Goal: Task Accomplishment & Management: Complete application form

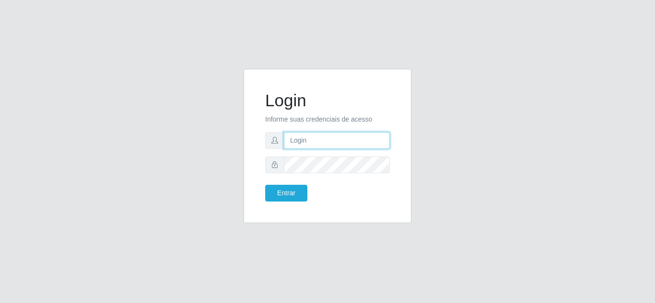
click at [316, 144] on input "text" at bounding box center [337, 140] width 106 height 17
type input "[EMAIL_ADDRESS][DOMAIN_NAME]"
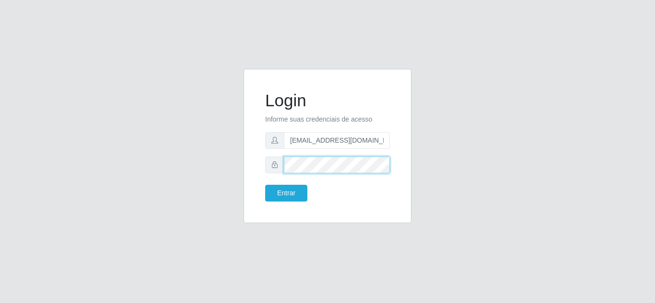
click at [265, 185] on button "Entrar" at bounding box center [286, 193] width 42 height 17
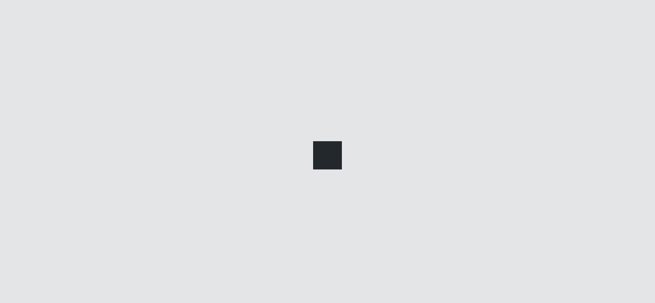
click at [282, 195] on div at bounding box center [327, 151] width 655 height 303
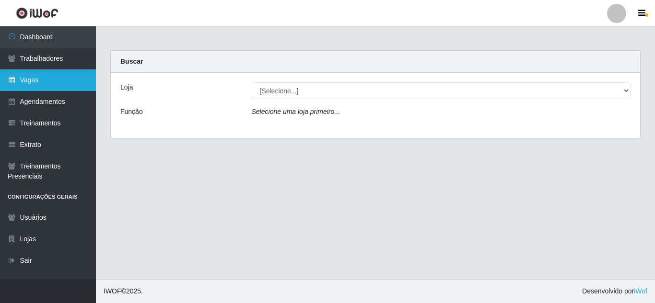
click at [36, 81] on link "Vagas" at bounding box center [48, 81] width 96 height 22
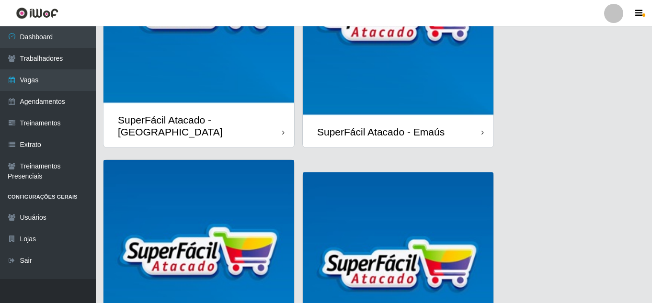
scroll to position [149, 0]
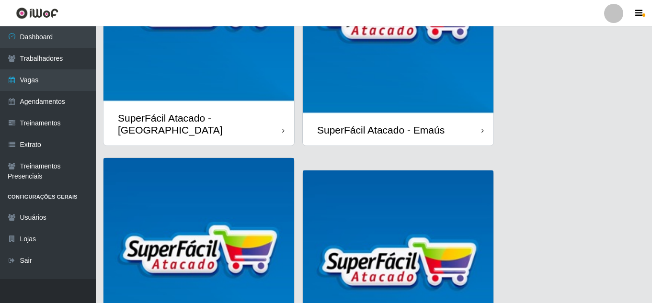
click at [185, 158] on img at bounding box center [199, 253] width 191 height 191
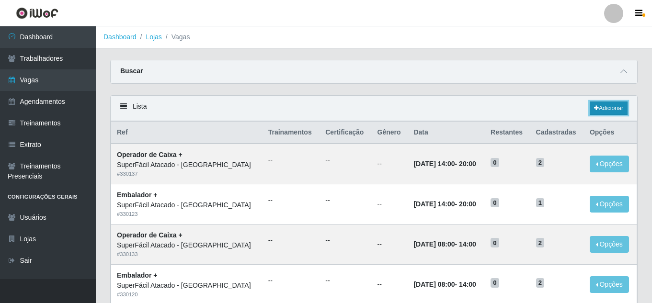
click at [613, 105] on link "Adicionar" at bounding box center [609, 108] width 38 height 13
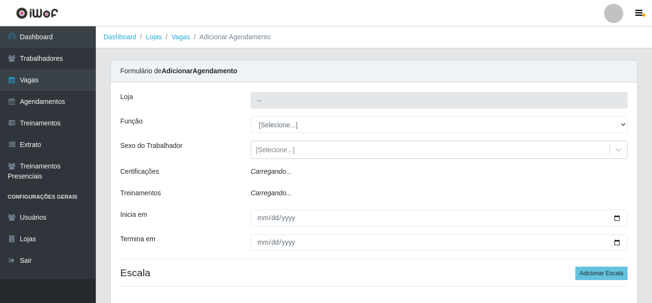
type input "SuperFácil Atacado - [GEOGRAPHIC_DATA]"
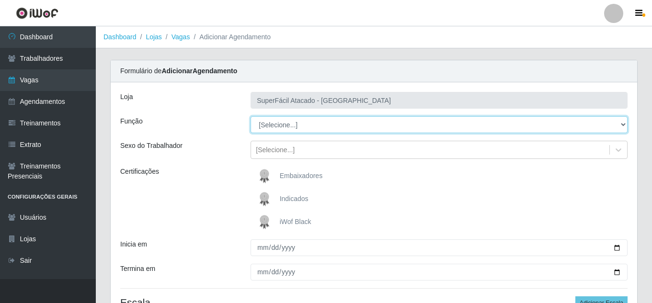
click at [622, 125] on select "[Selecione...] Embalador Embalador + Embalador ++ Operador de Caixa Operador de…" at bounding box center [439, 124] width 377 height 17
select select "22"
click at [251, 116] on select "[Selecione...] Embalador Embalador + Embalador ++ Operador de Caixa Operador de…" at bounding box center [439, 124] width 377 height 17
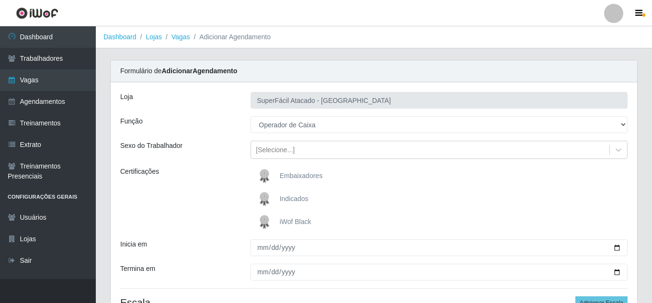
click at [278, 213] on img at bounding box center [266, 222] width 23 height 19
click at [0, 0] on input "iWof Black" at bounding box center [0, 0] width 0 height 0
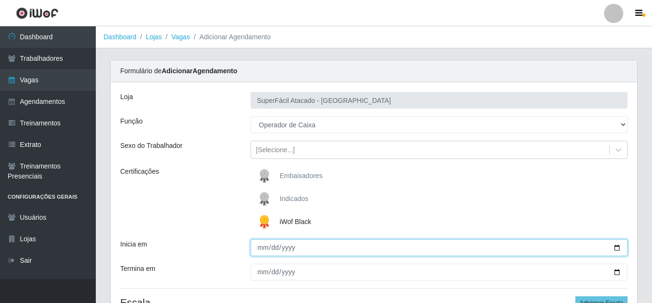
click at [619, 240] on input "Inicia em" at bounding box center [439, 248] width 377 height 17
type input "[DATE]"
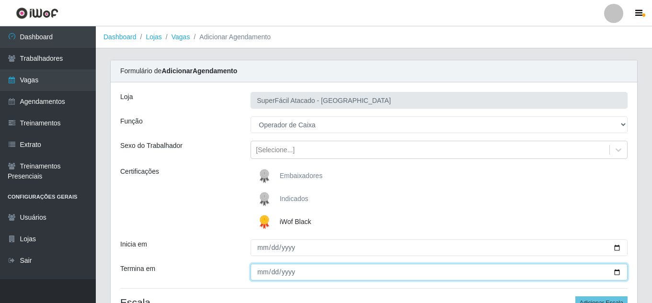
click at [263, 264] on input "Termina em" at bounding box center [439, 272] width 377 height 17
click at [616, 264] on input "Termina em" at bounding box center [439, 272] width 377 height 17
type input "[DATE]"
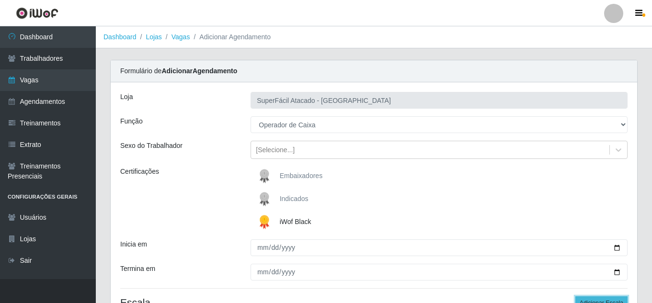
click at [607, 297] on button "Adicionar Escala" at bounding box center [602, 303] width 52 height 13
click at [592, 297] on button "Adicionar Escala" at bounding box center [602, 303] width 52 height 13
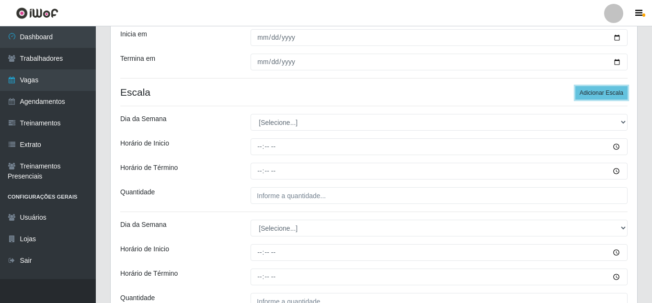
scroll to position [211, 0]
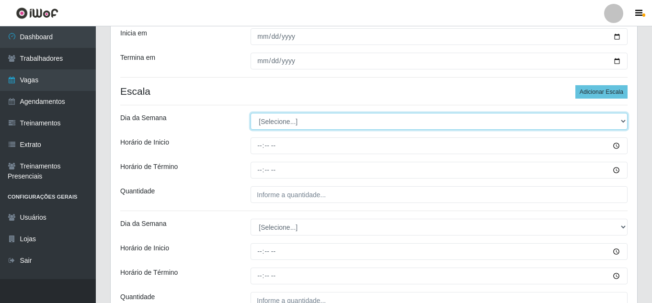
click at [623, 113] on select "[Selecione...] Segunda Terça Quarta Quinta Sexta Sábado Domingo" at bounding box center [439, 121] width 377 height 17
select select "4"
click at [251, 113] on select "[Selecione...] Segunda Terça Quarta Quinta Sexta Sábado Domingo" at bounding box center [439, 121] width 377 height 17
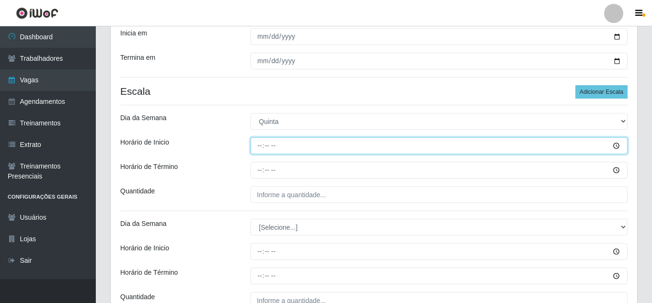
click at [259, 138] on input "Horário de Inicio" at bounding box center [439, 146] width 377 height 17
type input "08:00"
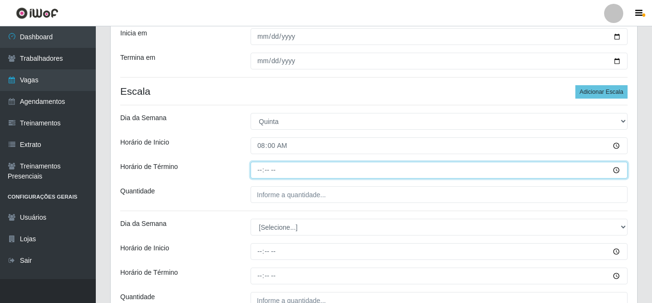
click at [262, 162] on input "Horário de Término" at bounding box center [439, 170] width 377 height 17
type input "14:00"
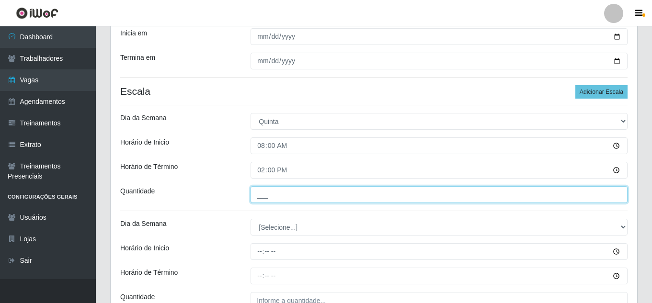
click at [264, 186] on input "___" at bounding box center [439, 194] width 377 height 17
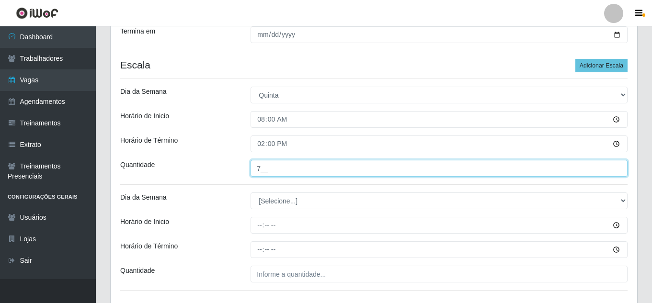
scroll to position [240, 0]
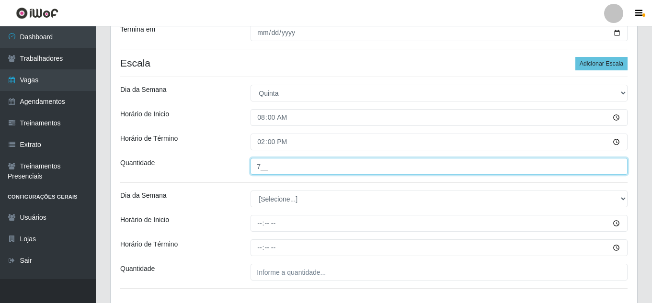
type input "7__"
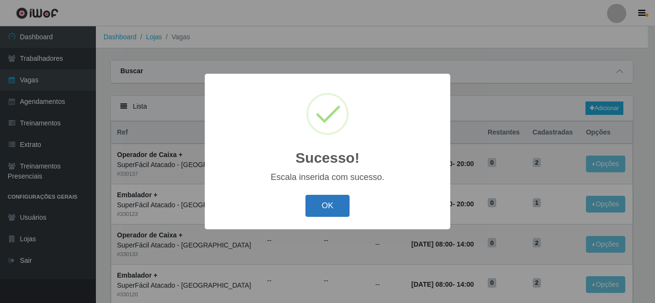
click at [330, 212] on button "OK" at bounding box center [327, 206] width 45 height 23
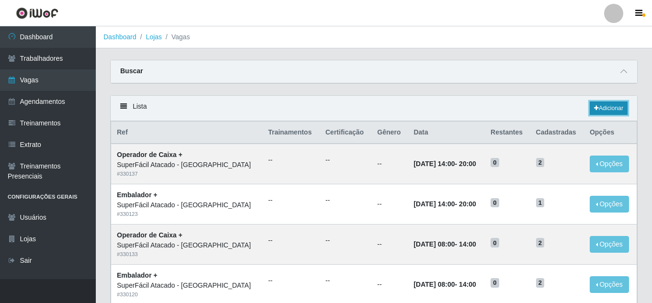
click at [611, 108] on link "Adicionar" at bounding box center [609, 108] width 38 height 13
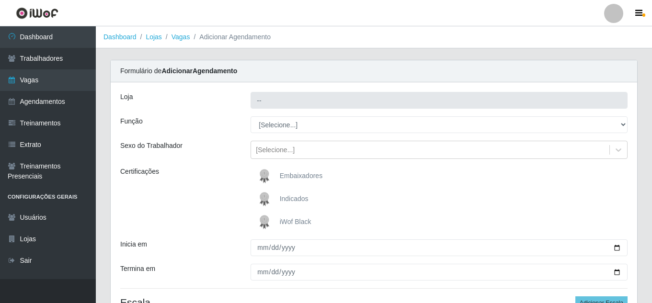
type input "SuperFácil Atacado - [GEOGRAPHIC_DATA]"
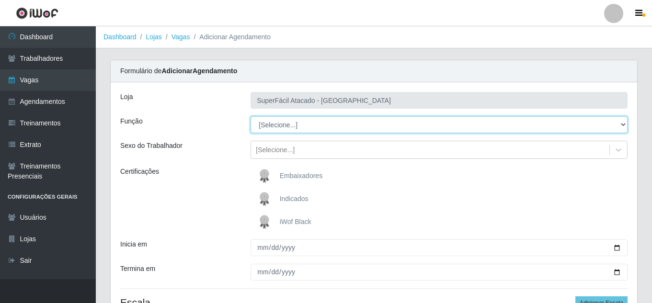
click at [626, 124] on select "[Selecione...] Embalador Embalador + Embalador ++ Operador de Caixa Operador de…" at bounding box center [439, 124] width 377 height 17
select select "22"
click at [251, 116] on select "[Selecione...] Embalador Embalador + Embalador ++ Operador de Caixa Operador de…" at bounding box center [439, 124] width 377 height 17
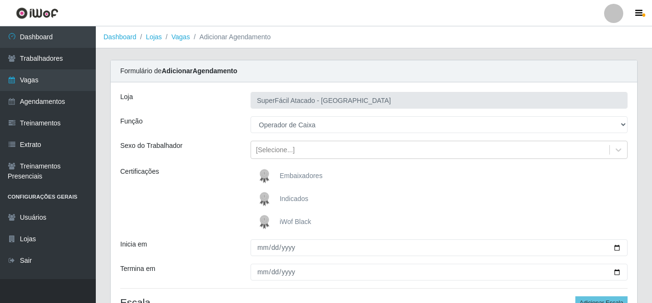
click at [302, 222] on span "iWof Black" at bounding box center [296, 222] width 32 height 8
click at [0, 0] on input "iWof Black" at bounding box center [0, 0] width 0 height 0
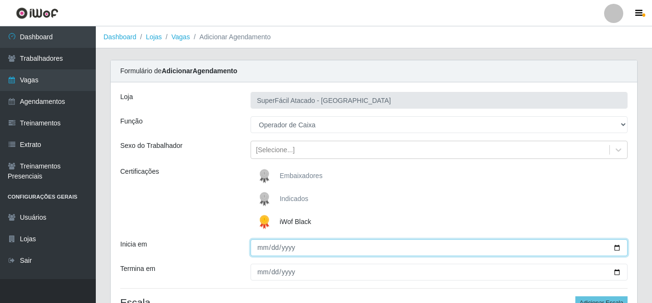
click at [618, 248] on input "Inicia em" at bounding box center [439, 248] width 377 height 17
type input "[DATE]"
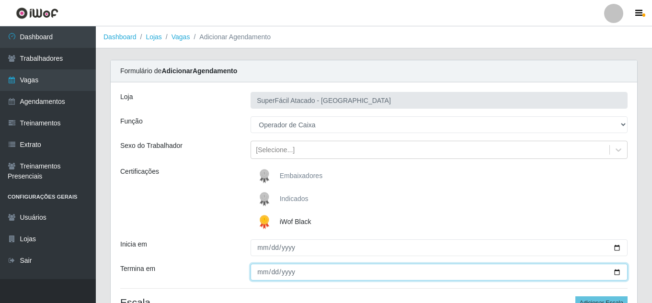
click at [272, 271] on input "Termina em" at bounding box center [439, 272] width 377 height 17
click at [260, 273] on input "Termina em" at bounding box center [439, 272] width 377 height 17
click at [615, 274] on input "Termina em" at bounding box center [439, 272] width 377 height 17
type input "[DATE]"
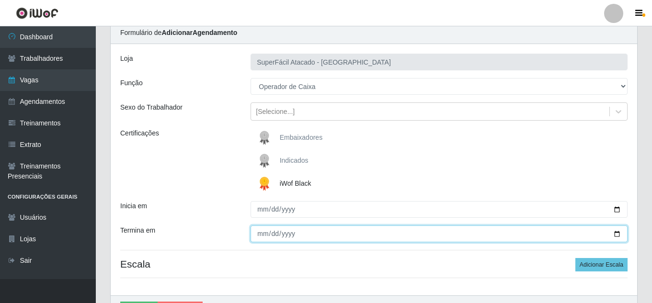
scroll to position [95, 0]
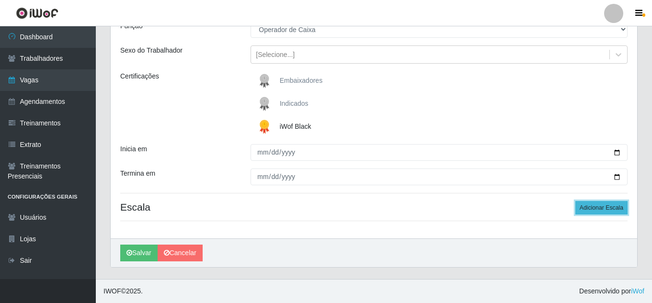
click at [603, 207] on button "Adicionar Escala" at bounding box center [602, 207] width 52 height 13
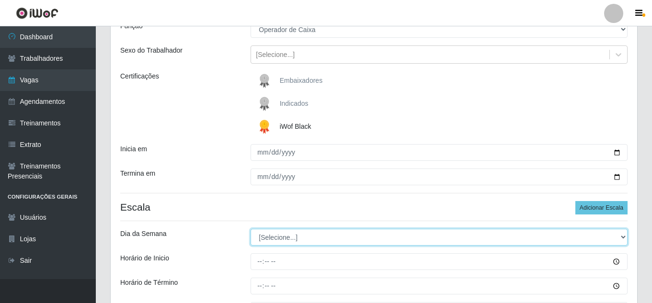
click at [622, 236] on select "[Selecione...] Segunda Terça Quarta Quinta Sexta Sábado Domingo" at bounding box center [439, 237] width 377 height 17
select select "4"
click at [251, 229] on select "[Selecione...] Segunda Terça Quarta Quinta Sexta Sábado Domingo" at bounding box center [439, 237] width 377 height 17
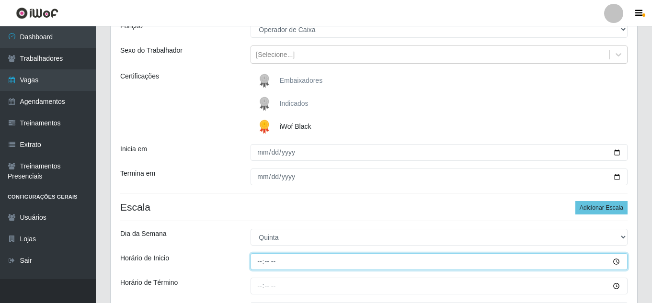
click at [257, 261] on input "Horário de Inicio" at bounding box center [439, 262] width 377 height 17
type input "16:00"
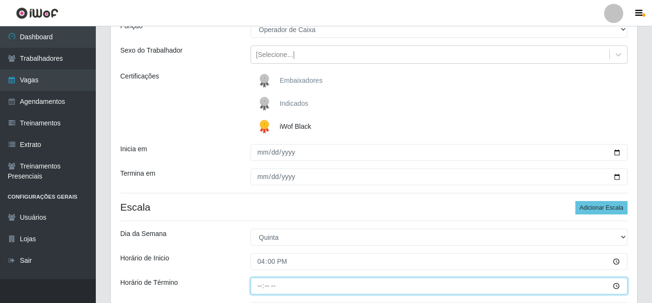
click at [263, 289] on input "Horário de Término" at bounding box center [439, 286] width 377 height 17
type input "22:00"
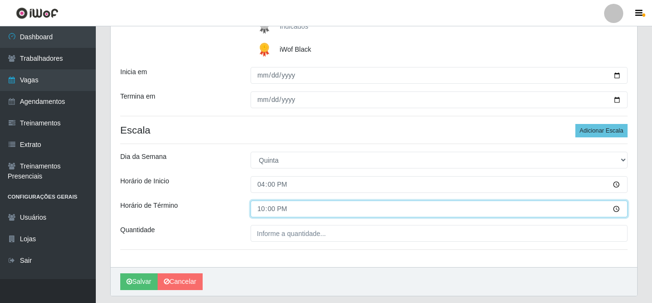
scroll to position [173, 0]
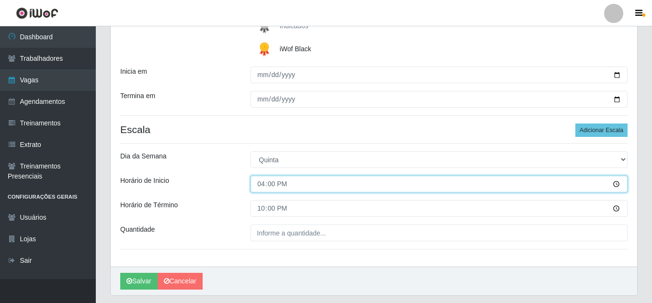
click at [281, 182] on input "16:00" at bounding box center [439, 184] width 377 height 17
click at [618, 185] on input "16:00" at bounding box center [439, 184] width 377 height 17
click at [267, 183] on input "16:00" at bounding box center [439, 184] width 377 height 17
type input "12:00"
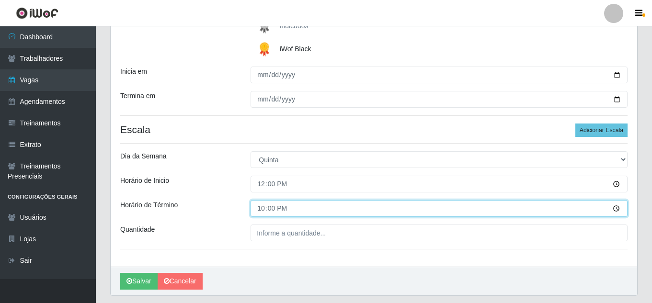
click at [263, 211] on input "22:00" at bounding box center [439, 208] width 377 height 17
type input "18:00"
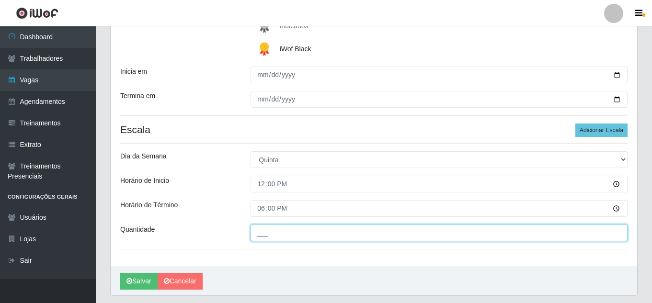
click at [280, 235] on input "___" at bounding box center [439, 233] width 377 height 17
type input "03_"
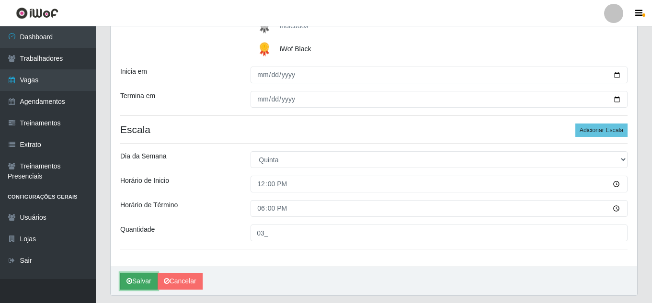
click at [149, 282] on button "Salvar" at bounding box center [138, 281] width 37 height 17
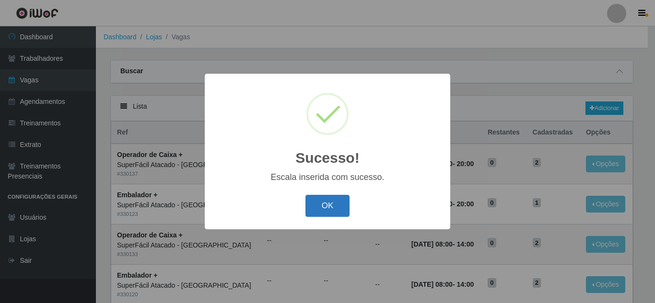
click at [335, 212] on button "OK" at bounding box center [327, 206] width 45 height 23
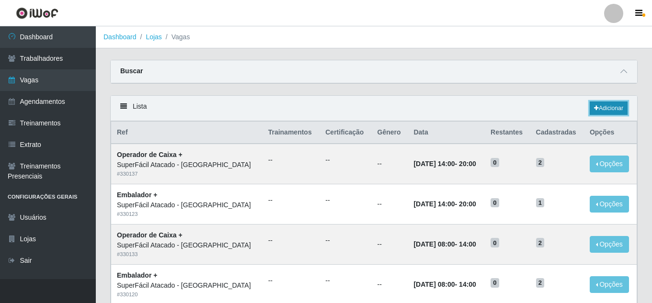
click at [601, 109] on link "Adicionar" at bounding box center [609, 108] width 38 height 13
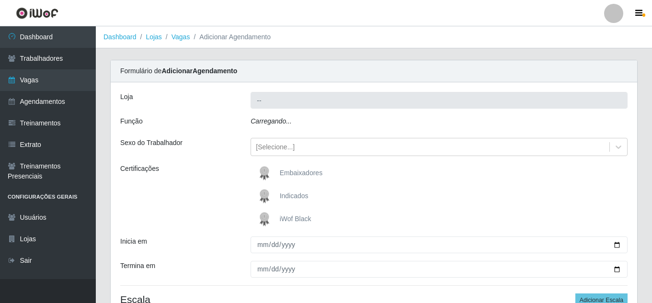
type input "SuperFácil Atacado - [GEOGRAPHIC_DATA]"
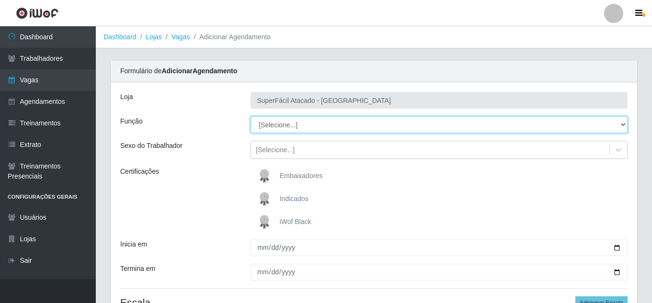
click at [620, 125] on select "[Selecione...] Embalador Embalador + Embalador ++ Operador de Caixa Operador de…" at bounding box center [439, 124] width 377 height 17
select select "22"
click at [251, 116] on select "[Selecione...] Embalador Embalador + Embalador ++ Operador de Caixa Operador de…" at bounding box center [439, 124] width 377 height 17
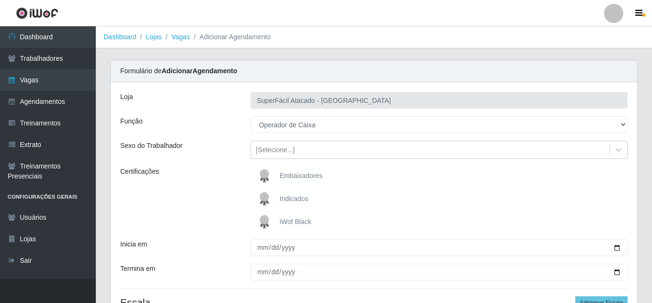
click at [299, 225] on span "iWof Black" at bounding box center [296, 222] width 32 height 8
click at [0, 0] on input "iWof Black" at bounding box center [0, 0] width 0 height 0
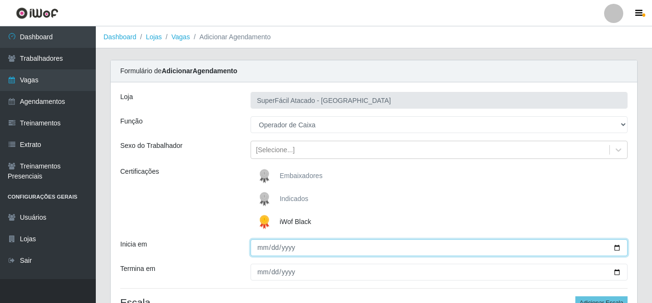
click at [613, 245] on input "Inicia em" at bounding box center [439, 248] width 377 height 17
type input "[DATE]"
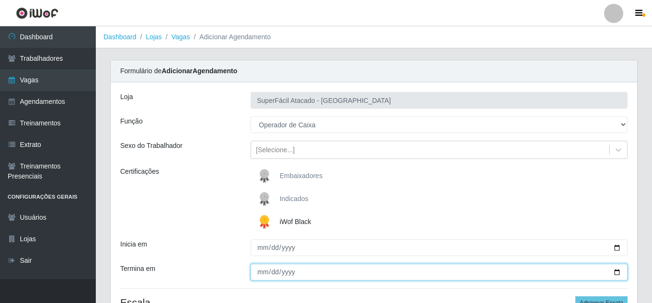
click at [616, 271] on input "Termina em" at bounding box center [439, 272] width 377 height 17
type input "[DATE]"
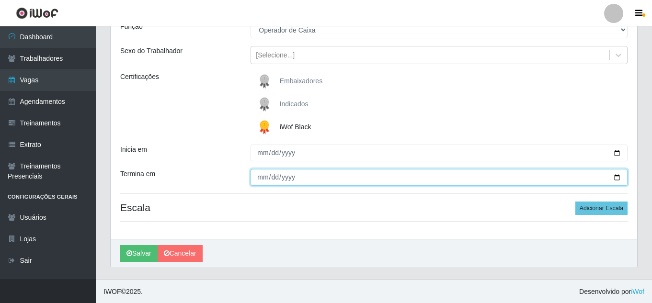
scroll to position [95, 0]
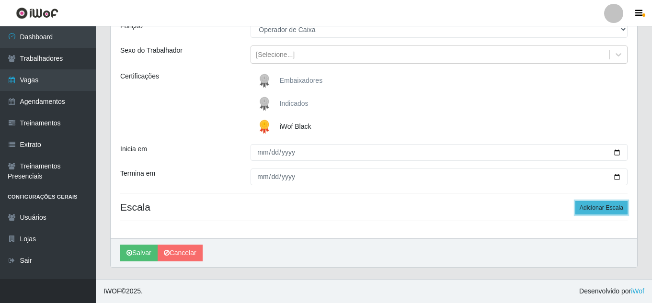
click at [608, 208] on button "Adicionar Escala" at bounding box center [602, 207] width 52 height 13
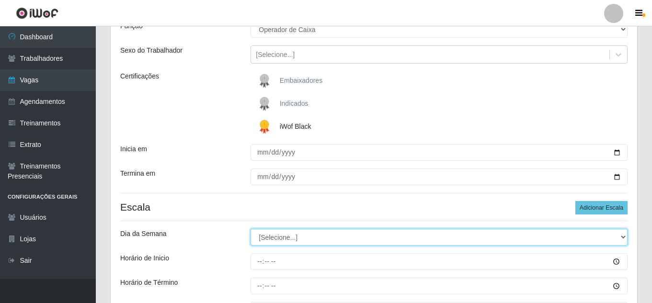
click at [622, 237] on select "[Selecione...] Segunda Terça Quarta Quinta Sexta Sábado Domingo" at bounding box center [439, 237] width 377 height 17
select select "4"
click at [251, 229] on select "[Selecione...] Segunda Terça Quarta Quinta Sexta Sábado Domingo" at bounding box center [439, 237] width 377 height 17
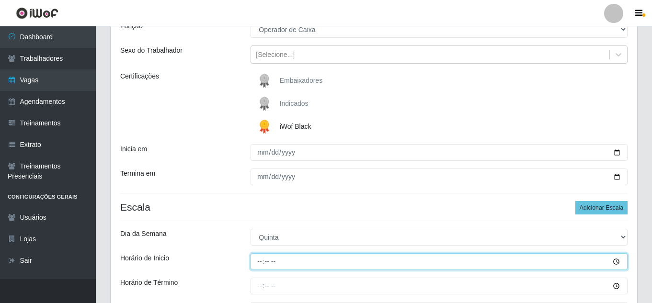
click at [268, 263] on input "Horário de Inicio" at bounding box center [439, 262] width 377 height 17
click at [259, 261] on input "Horário de Inicio" at bounding box center [439, 262] width 377 height 17
type input "16:00"
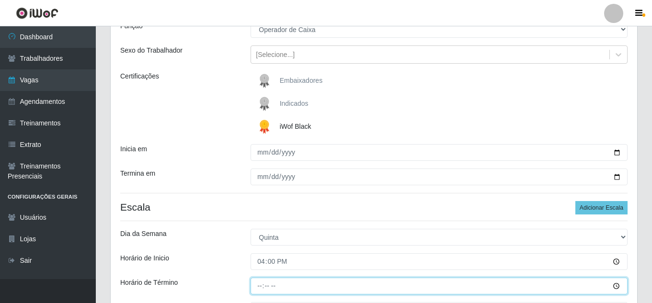
click at [258, 286] on input "Horário de Término" at bounding box center [439, 286] width 377 height 17
type input "22:00"
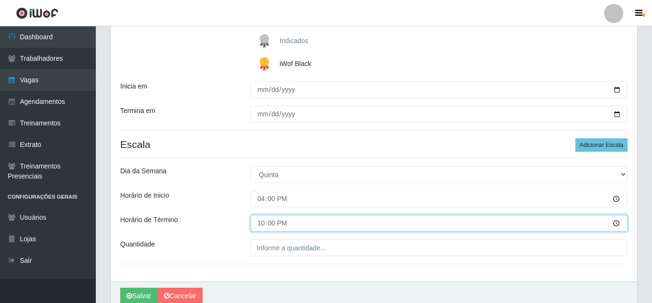
scroll to position [201, 0]
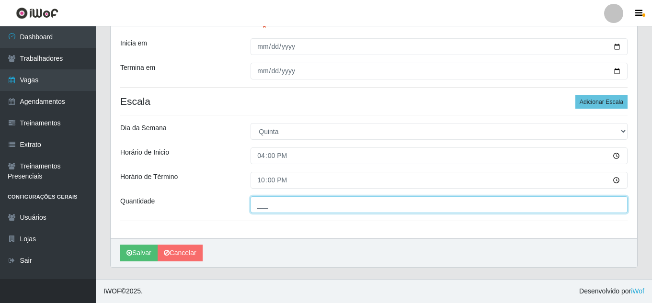
click at [283, 210] on input "___" at bounding box center [439, 205] width 377 height 17
type input "7__"
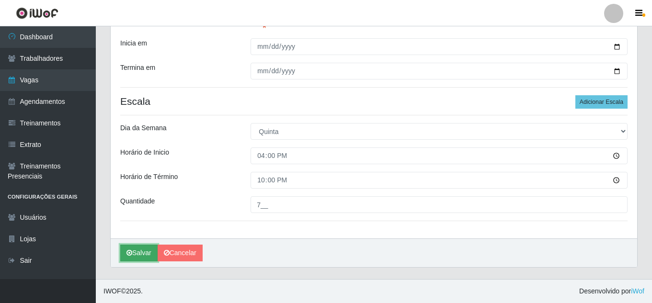
click at [142, 256] on button "Salvar" at bounding box center [138, 253] width 37 height 17
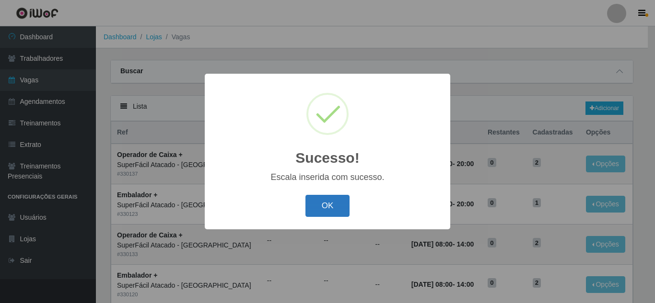
click at [325, 208] on button "OK" at bounding box center [327, 206] width 45 height 23
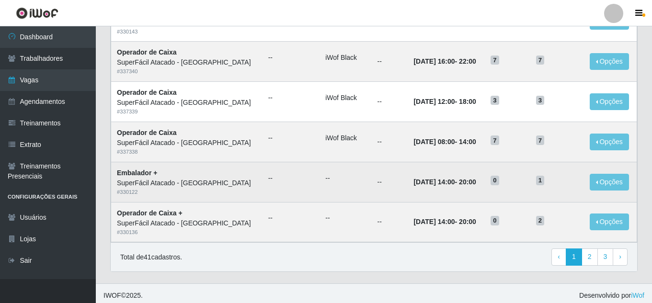
scroll to position [509, 0]
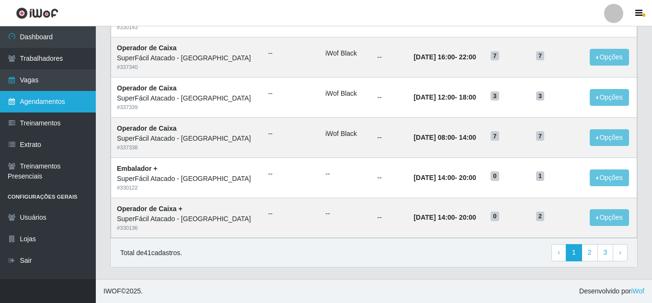
click at [71, 99] on link "Agendamentos" at bounding box center [48, 102] width 96 height 22
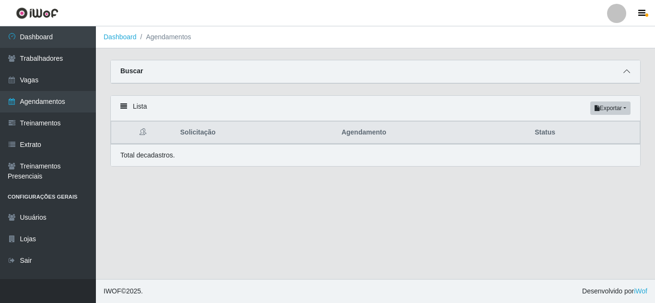
click at [626, 73] on icon at bounding box center [626, 71] width 7 height 7
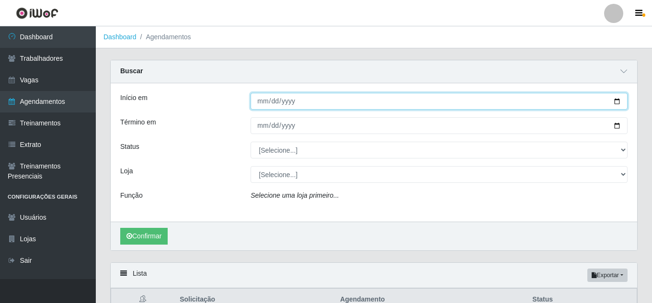
click at [259, 101] on input "Início em" at bounding box center [439, 101] width 377 height 17
click at [275, 102] on input "Início em" at bounding box center [439, 101] width 377 height 17
type input "[DATE]"
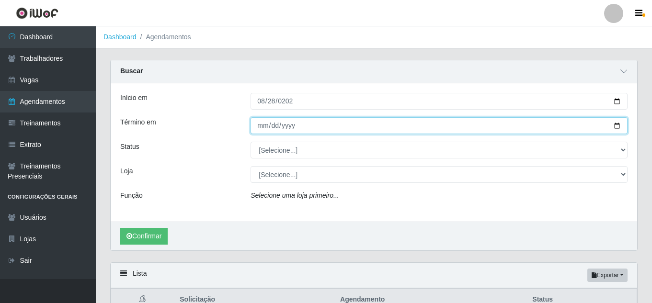
click at [261, 128] on input "Término em" at bounding box center [439, 125] width 377 height 17
type input "[DATE]"
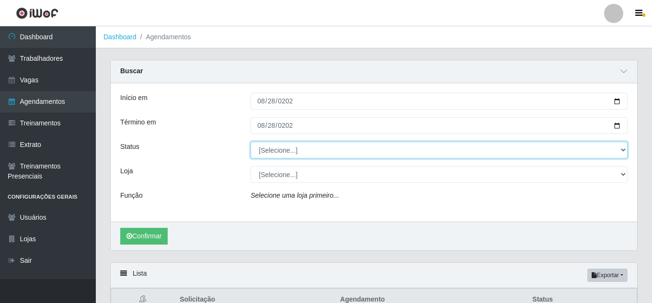
click at [625, 151] on select "[Selecione...] AGENDADO AGUARDANDO LIBERAR EM ANDAMENTO EM REVISÃO FINALIZADO C…" at bounding box center [439, 150] width 377 height 17
select select "AGENDADO"
click at [251, 142] on select "[Selecione...] AGENDADO AGUARDANDO LIBERAR EM ANDAMENTO EM REVISÃO FINALIZADO C…" at bounding box center [439, 150] width 377 height 17
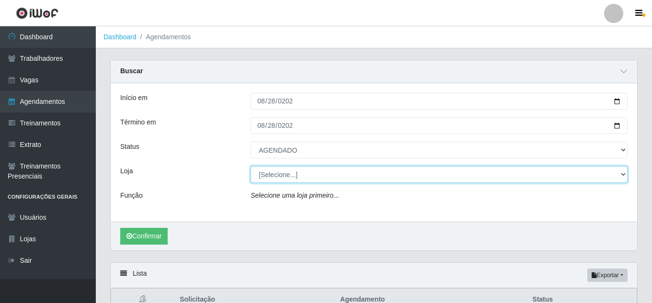
click at [623, 175] on select "[Selecione...] SuperFácil Atacado - Alto de São Manoel SuperFácil Atacado - Ema…" at bounding box center [439, 174] width 377 height 17
select select "503"
click at [251, 167] on select "[Selecione...] SuperFácil Atacado - Alto de São Manoel SuperFácil Atacado - Ema…" at bounding box center [439, 174] width 377 height 17
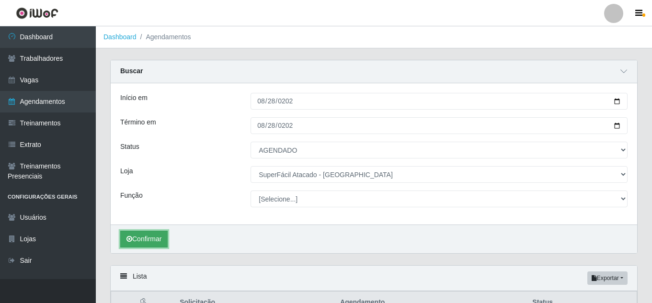
click at [148, 239] on button "Confirmar" at bounding box center [143, 239] width 47 height 17
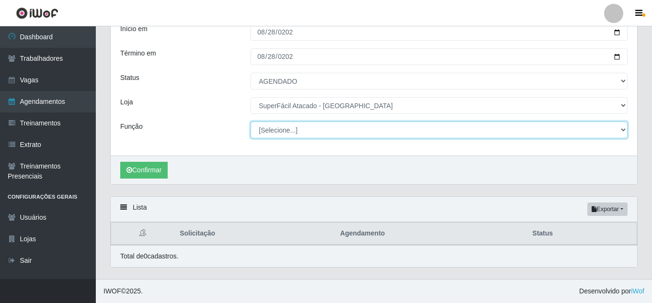
click at [620, 129] on select "[Selecione...] Embalador Embalador + Embalador ++ Operador de Caixa Operador de…" at bounding box center [439, 130] width 377 height 17
select select "22"
click at [251, 122] on select "[Selecione...] Embalador Embalador + Embalador ++ Operador de Caixa Operador de…" at bounding box center [439, 130] width 377 height 17
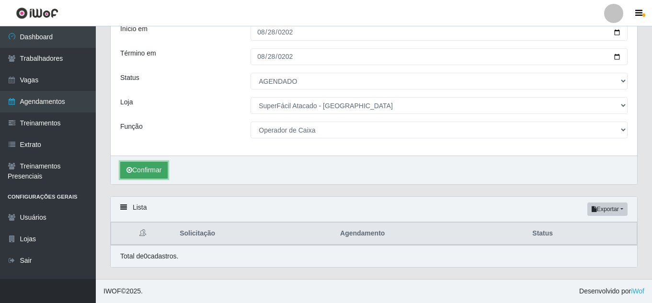
click at [145, 174] on button "Confirmar" at bounding box center [143, 170] width 47 height 17
click at [162, 170] on button "Confirmar" at bounding box center [143, 170] width 47 height 17
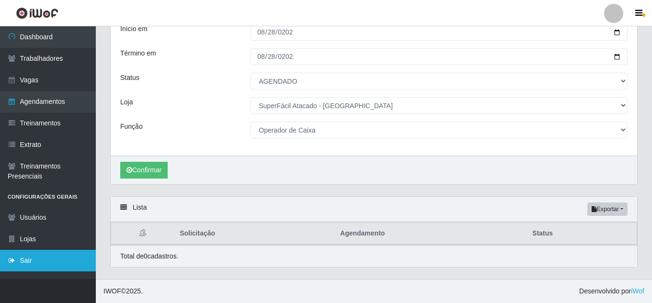
click at [35, 263] on link "Sair" at bounding box center [48, 261] width 96 height 22
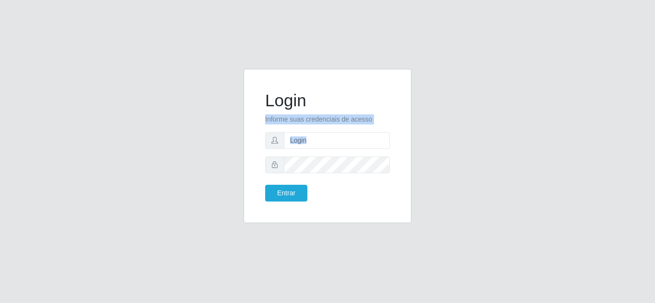
drag, startPoint x: 35, startPoint y: 263, endPoint x: 654, endPoint y: -42, distance: 690.1
click at [654, 0] on html "Login Informe suas credenciais de acesso Entrar" at bounding box center [327, 151] width 655 height 303
